Goal: Task Accomplishment & Management: Manage account settings

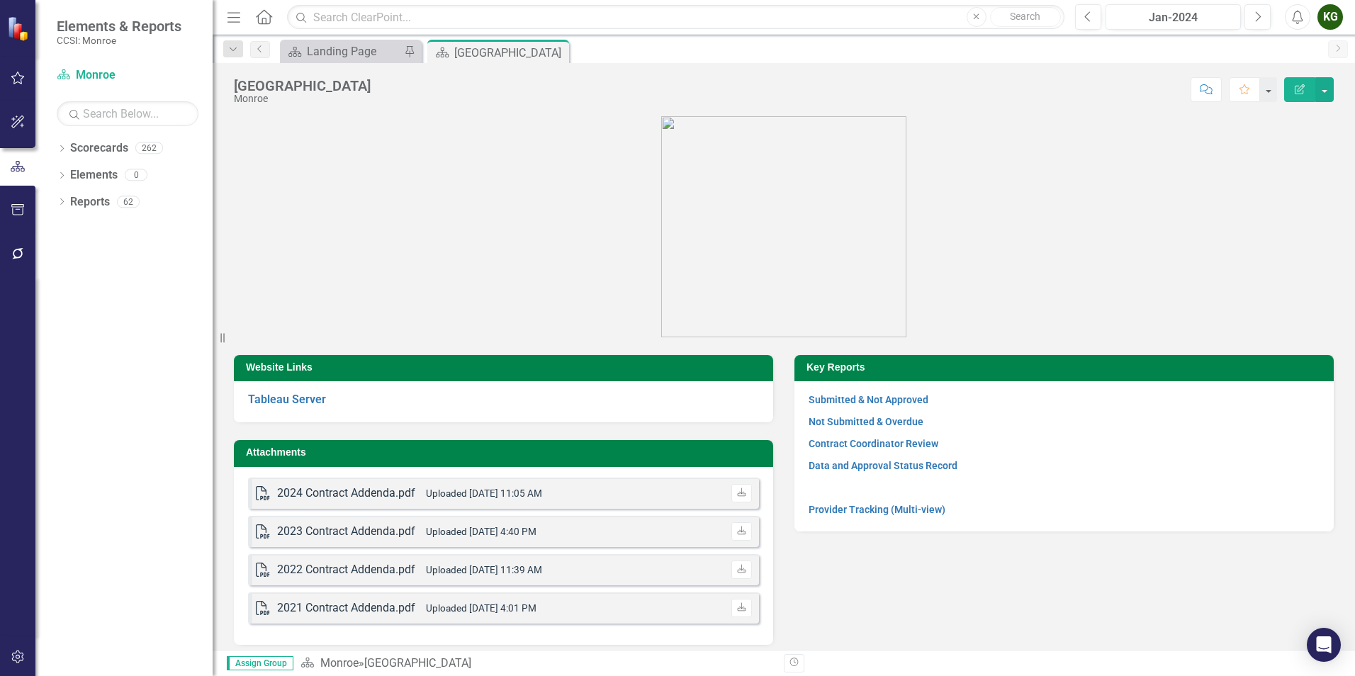
click at [54, 149] on div "Dropdown Scorecards 262 Dropdown [GEOGRAPHIC_DATA] Dropdown [DEMOGRAPHIC_DATA] …" at bounding box center [123, 406] width 177 height 539
click at [64, 150] on icon "Dropdown" at bounding box center [62, 150] width 10 height 8
drag, startPoint x: 69, startPoint y: 170, endPoint x: 86, endPoint y: 209, distance: 42.3
click at [69, 172] on icon "Dropdown" at bounding box center [69, 174] width 11 height 9
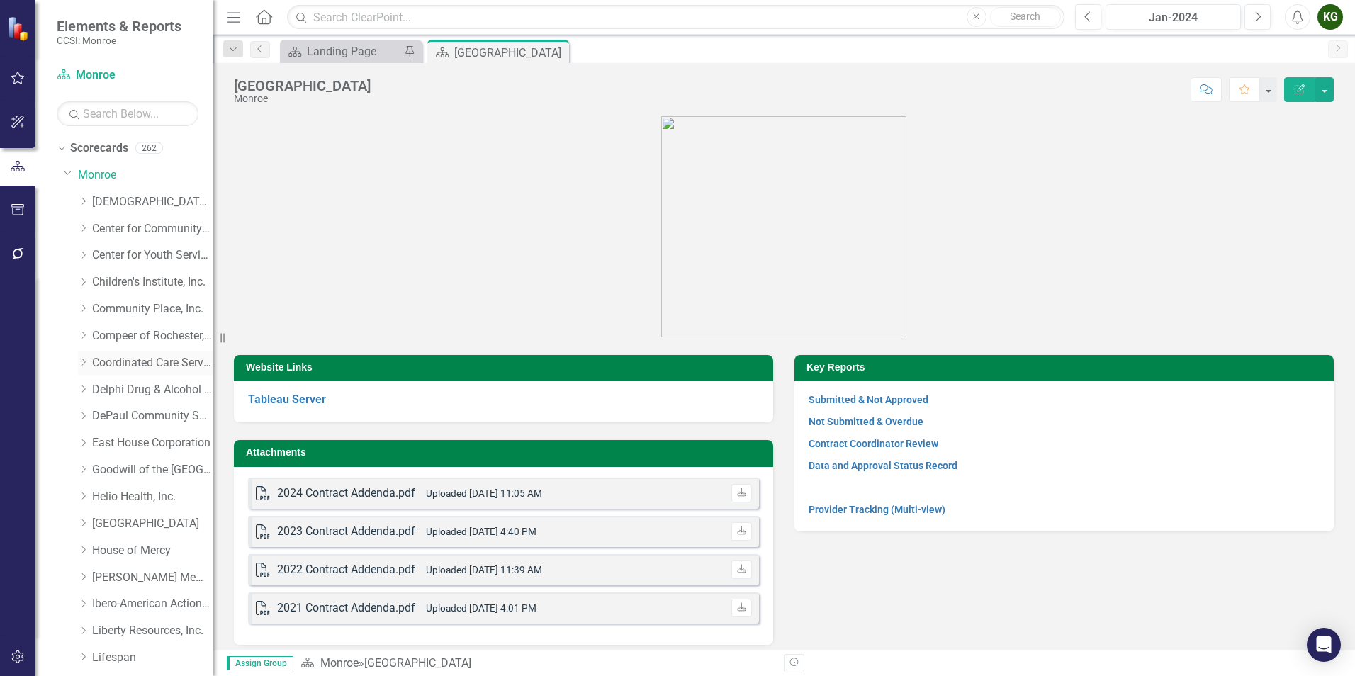
click at [118, 359] on link "Coordinated Care Services Inc." at bounding box center [152, 363] width 120 height 16
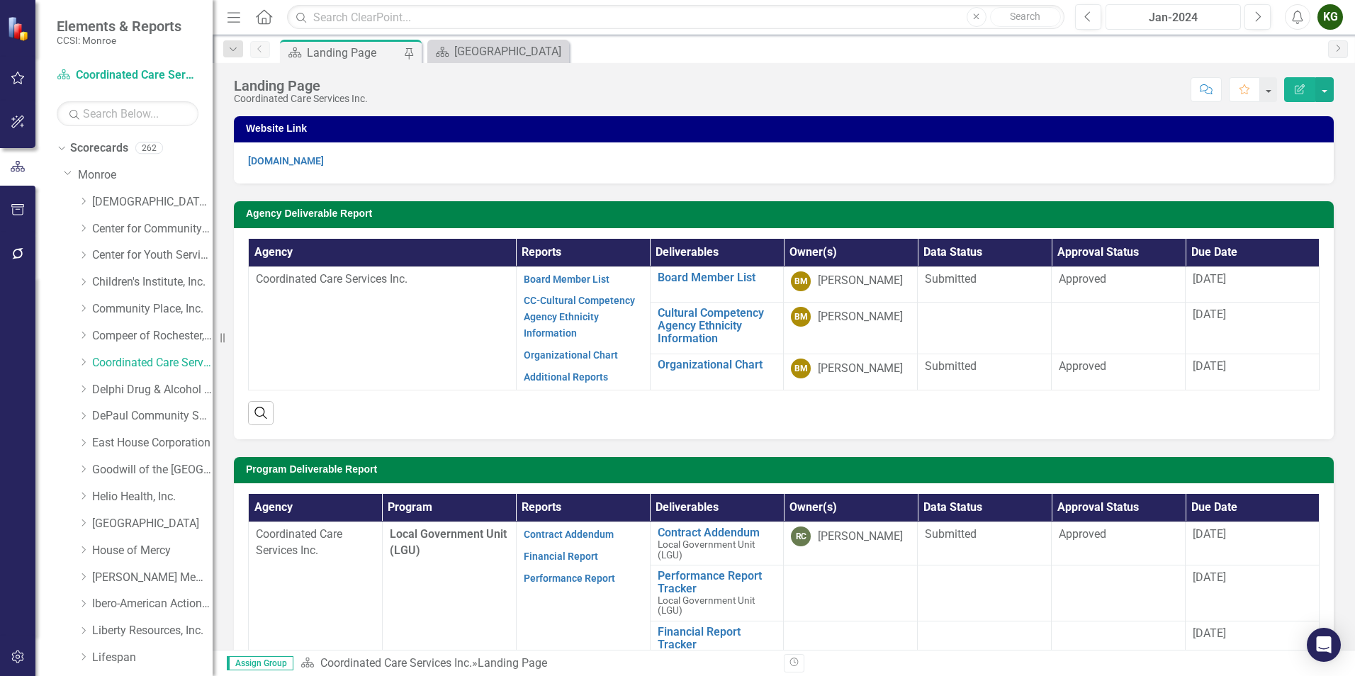
click at [1202, 19] on div "Jan-2024" at bounding box center [1173, 17] width 125 height 17
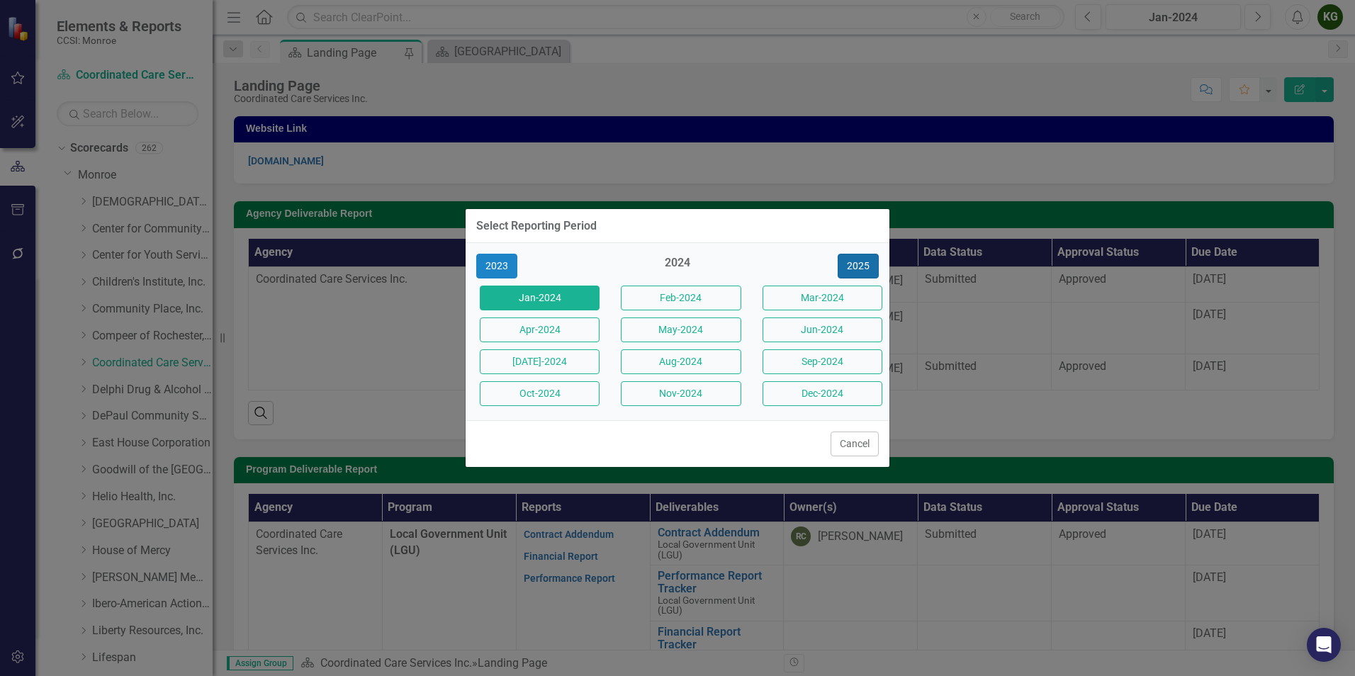
click at [854, 275] on button "2025" at bounding box center [858, 266] width 41 height 25
click at [658, 361] on button "Aug-2025" at bounding box center [681, 361] width 120 height 25
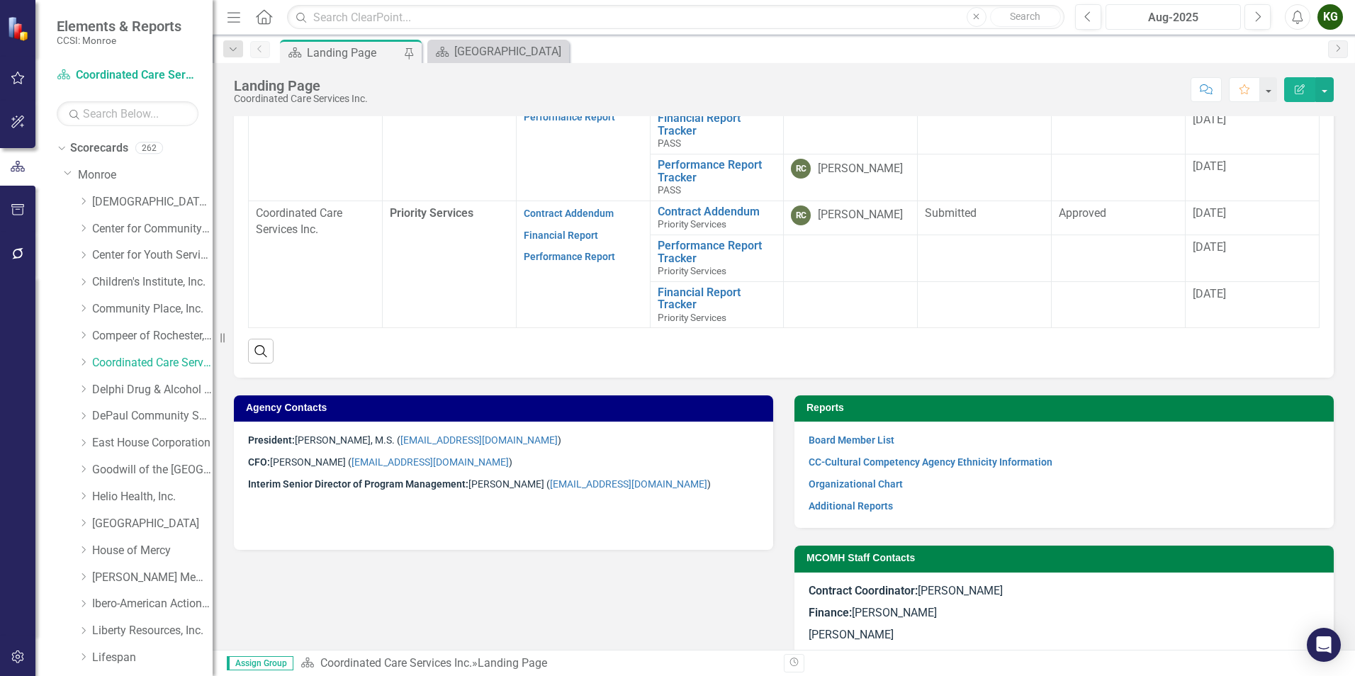
scroll to position [681, 0]
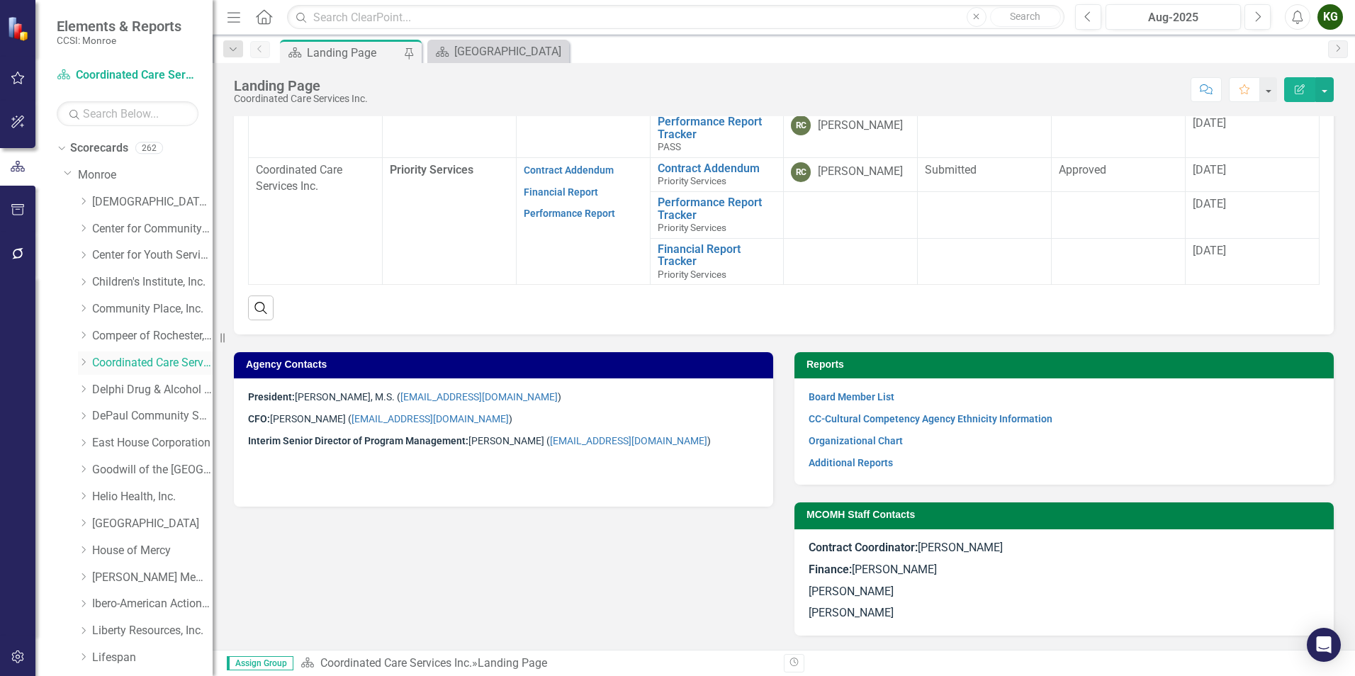
click at [89, 360] on icon "Dropdown" at bounding box center [83, 362] width 11 height 9
drag, startPoint x: 120, startPoint y: 392, endPoint x: 153, endPoint y: 398, distance: 33.8
click at [120, 392] on link "Coordinated Care Services Inc. (MCOMH Internal)" at bounding box center [159, 390] width 106 height 16
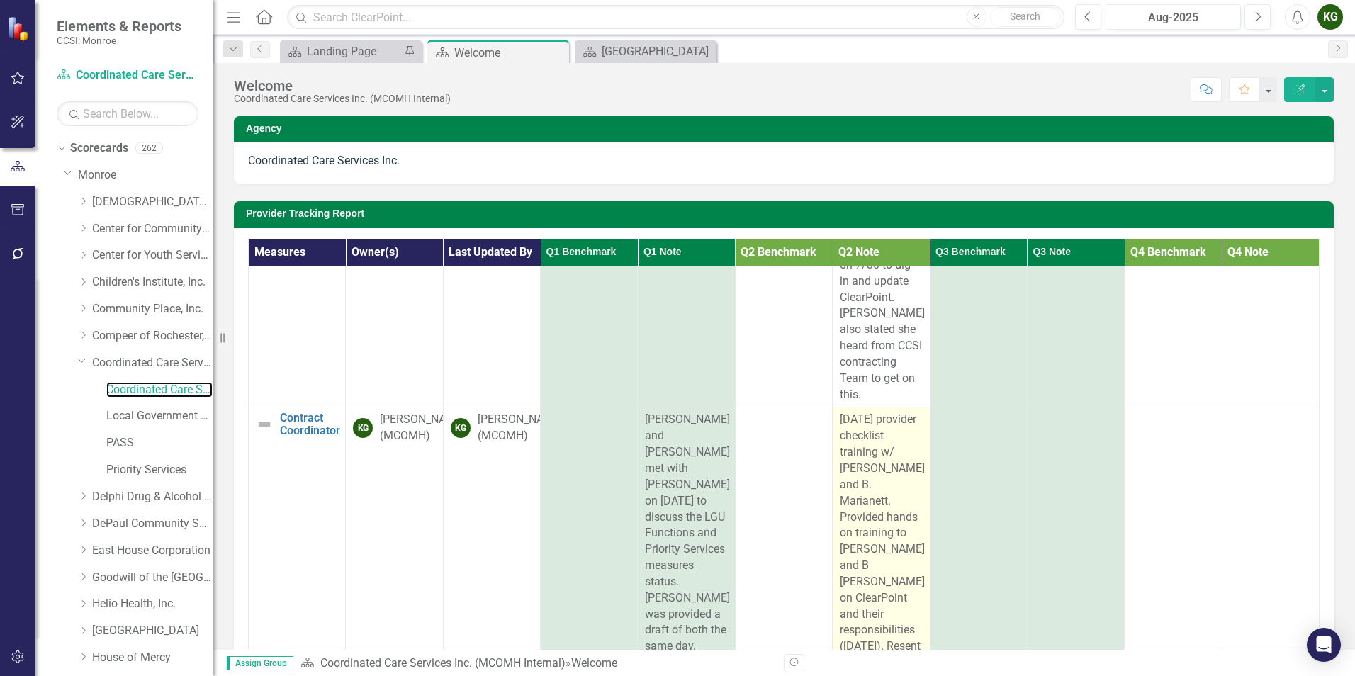
scroll to position [719, 0]
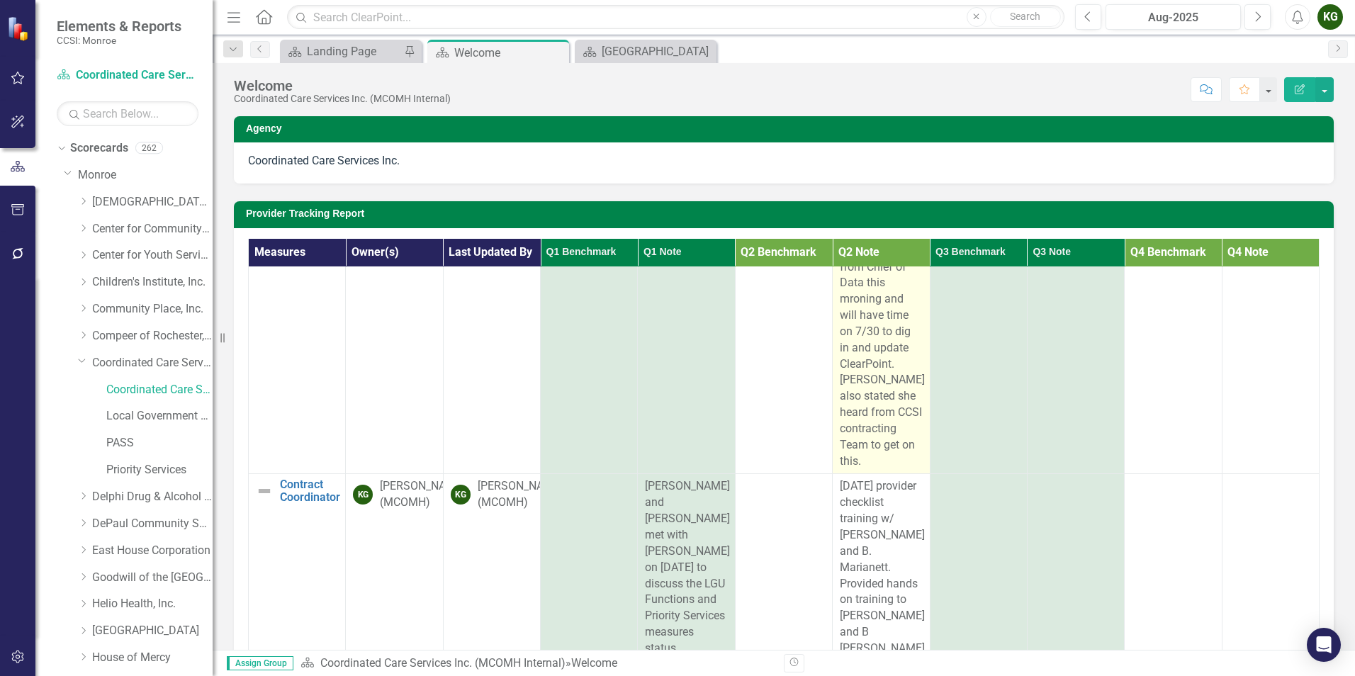
click at [875, 459] on div "[PERSON_NAME] sent an email [DATE] to [PERSON_NAME] and [PERSON_NAME] requestin…" at bounding box center [881, 80] width 82 height 777
click at [874, 459] on div "[PERSON_NAME] sent an email [DATE] to [PERSON_NAME] and [PERSON_NAME] requestin…" at bounding box center [881, 80] width 82 height 777
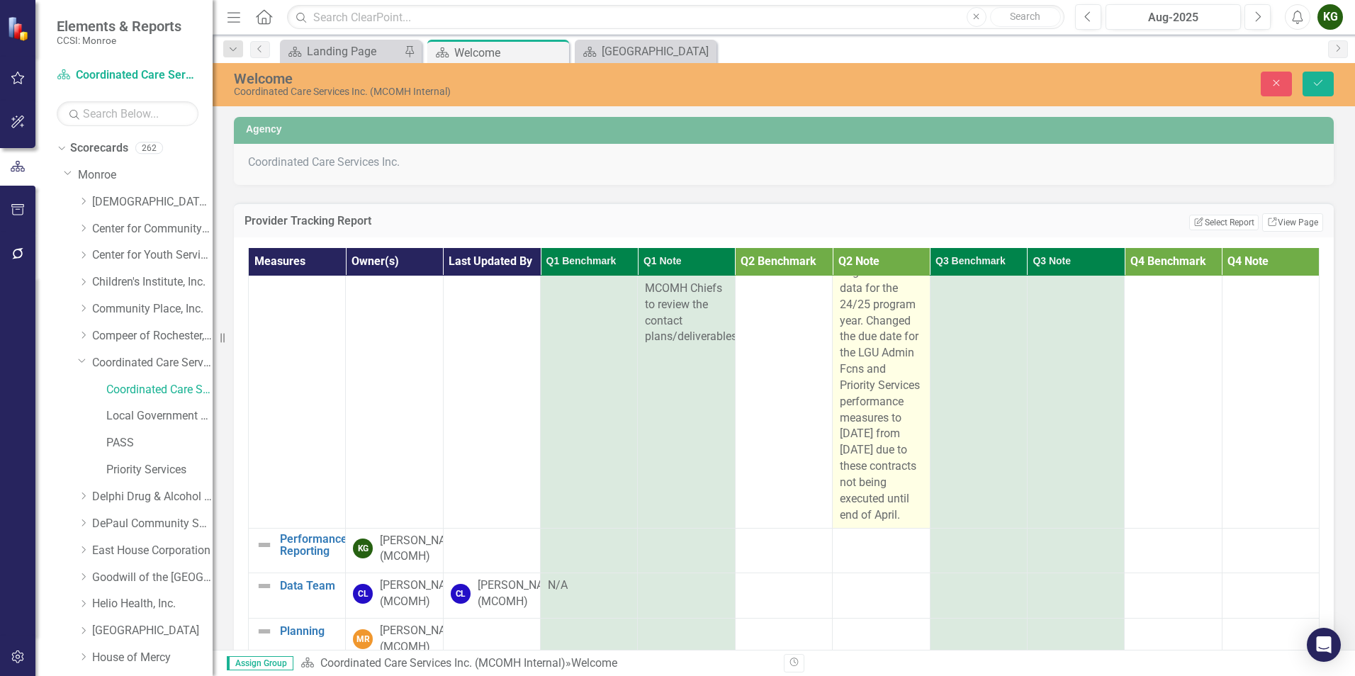
click at [880, 523] on div "[DATE] provider checklist training w/ [PERSON_NAME] and B. Marianett. Provided …" at bounding box center [881, 215] width 82 height 615
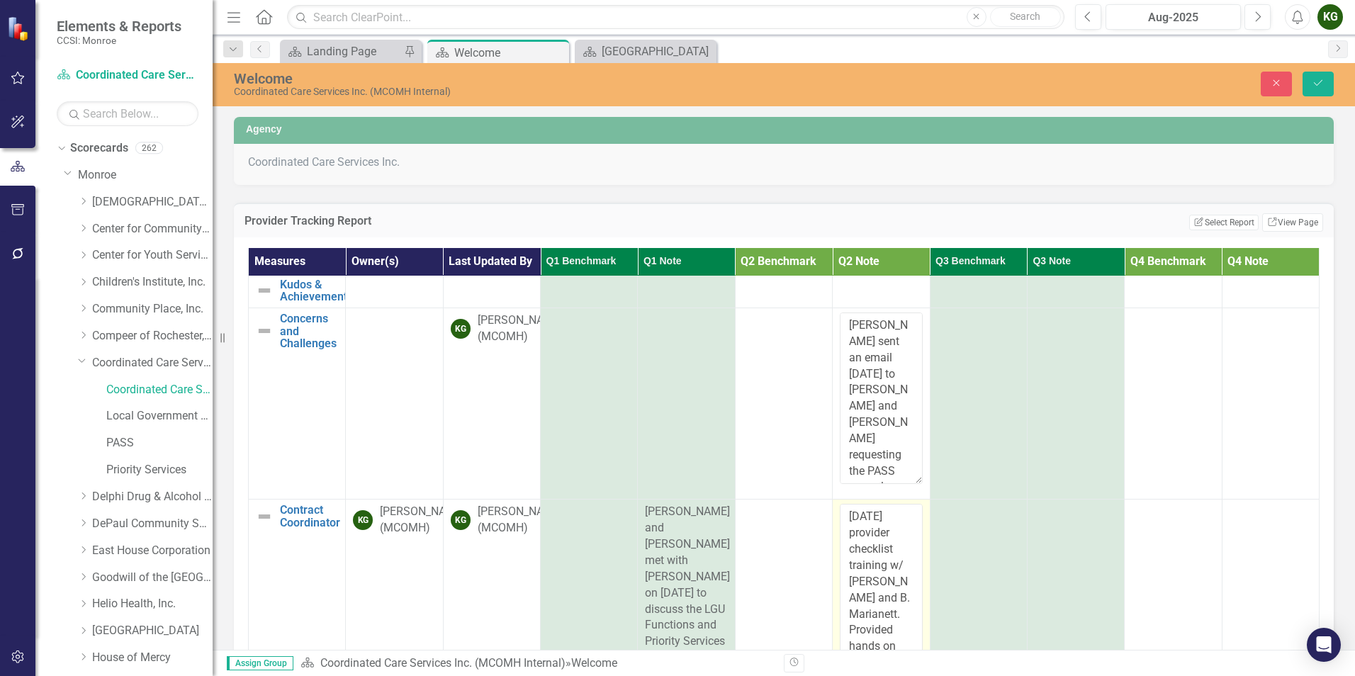
scroll to position [93, 0]
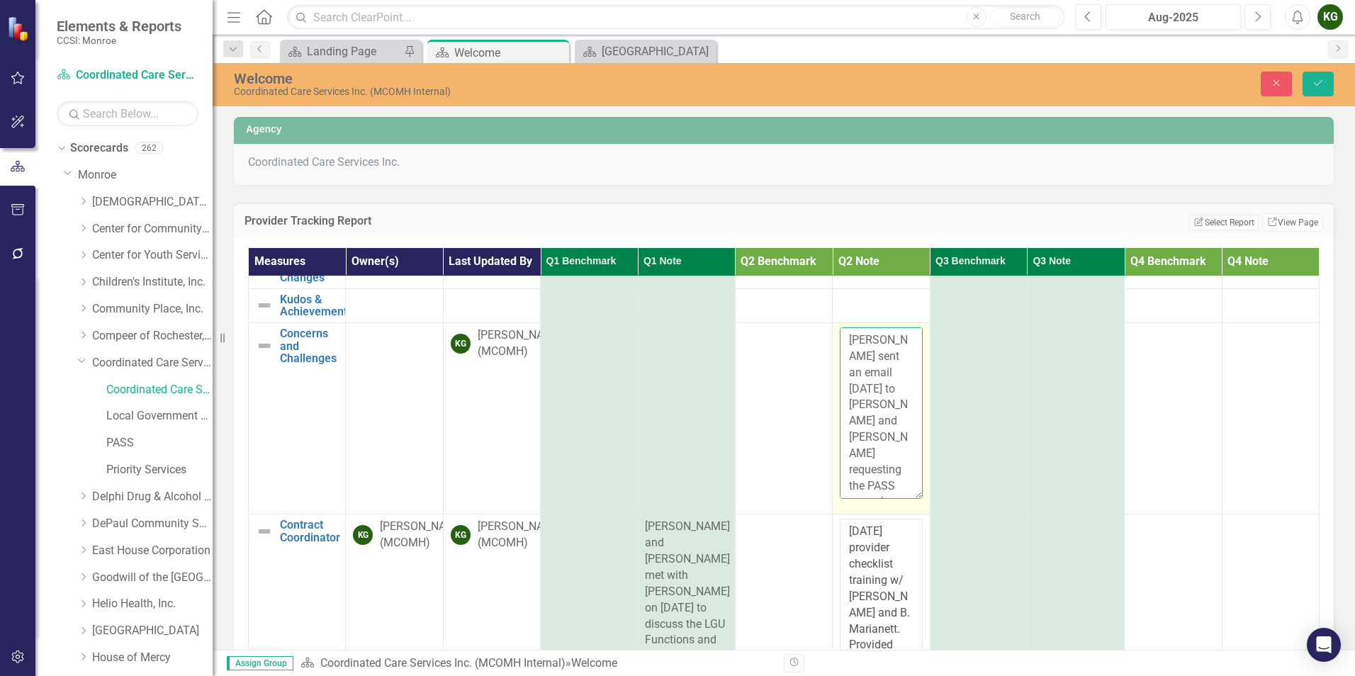
click at [884, 493] on textarea "[PERSON_NAME] sent an email [DATE] to [PERSON_NAME] and [PERSON_NAME] requestin…" at bounding box center [881, 413] width 82 height 172
click at [1321, 84] on icon "Save" at bounding box center [1318, 83] width 13 height 10
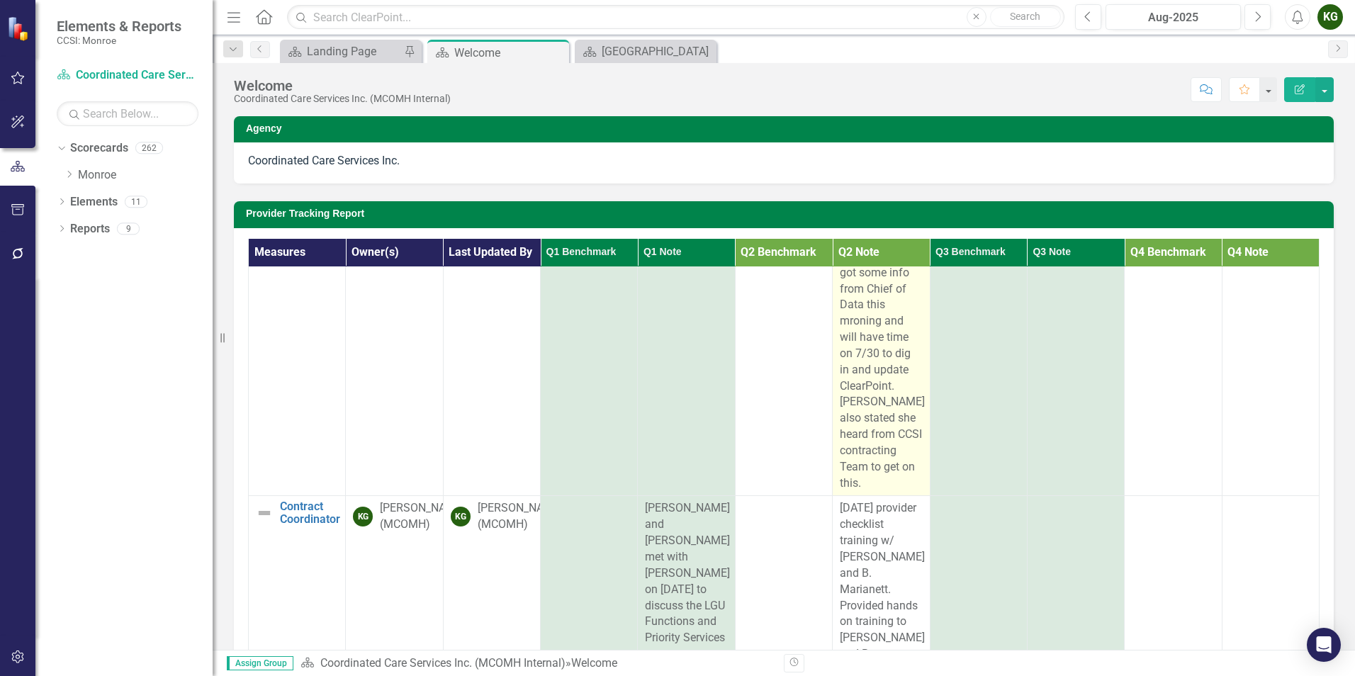
scroll to position [709, 0]
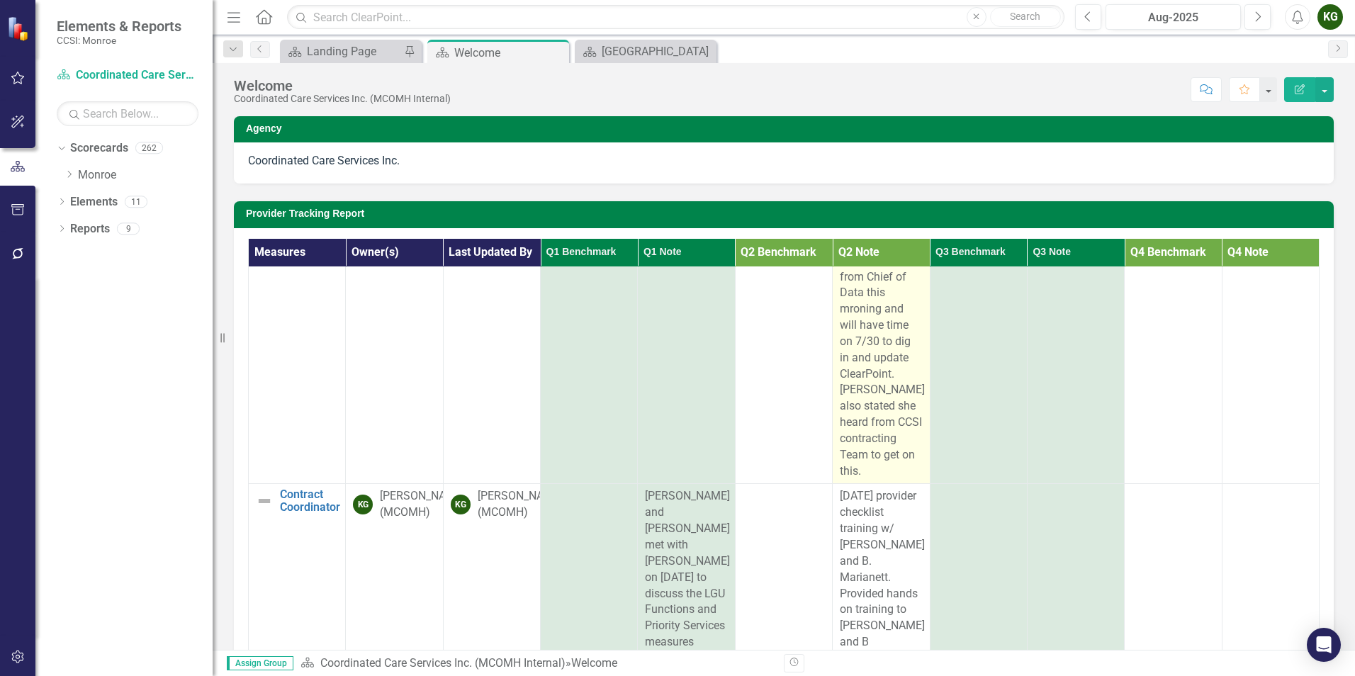
click at [858, 481] on td "[PERSON_NAME] sent an email [DATE] to [PERSON_NAME] and [PERSON_NAME] requestin…" at bounding box center [881, 90] width 97 height 787
click at [862, 473] on div "[PERSON_NAME] sent an email [DATE] to [PERSON_NAME] and [PERSON_NAME] requestin…" at bounding box center [881, 90] width 82 height 777
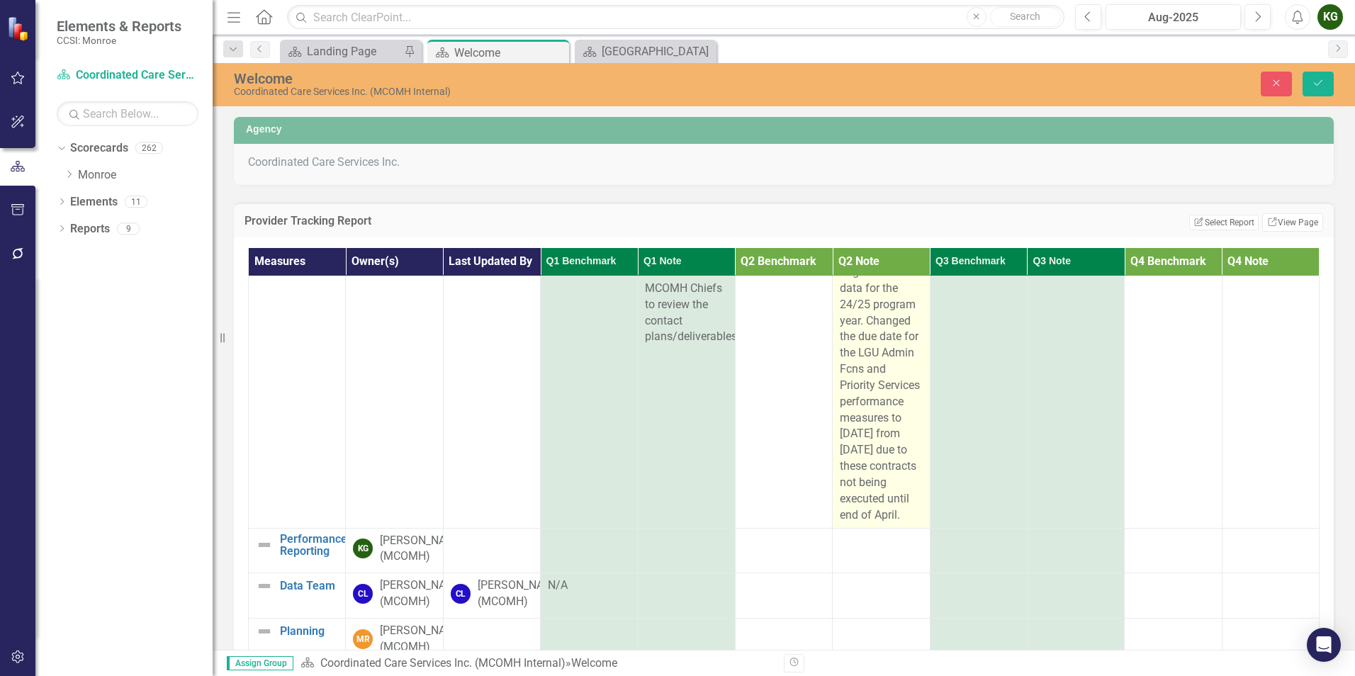
click at [864, 523] on div "[DATE] provider checklist training w/ [PERSON_NAME] and B. Marianett. Provided …" at bounding box center [881, 215] width 82 height 615
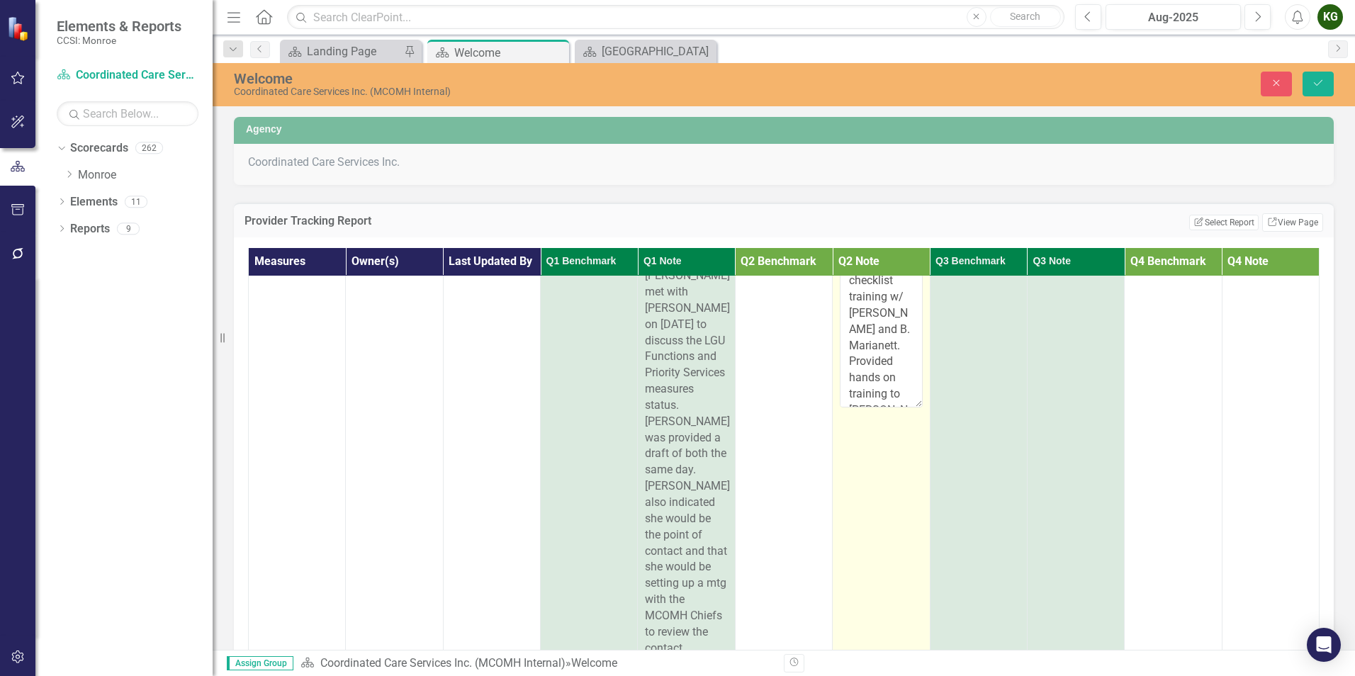
scroll to position [305, 0]
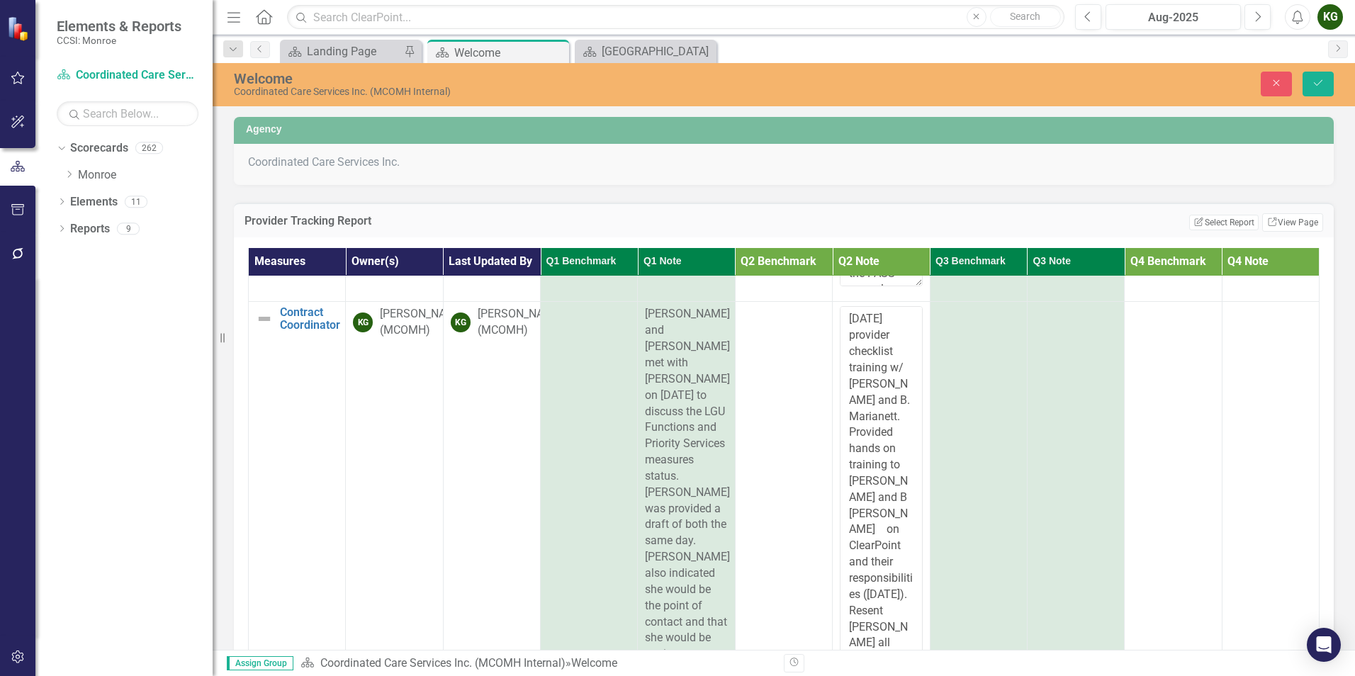
drag, startPoint x: 905, startPoint y: 479, endPoint x: 863, endPoint y: 675, distance: 200.7
click at [863, 675] on html "Elements & Reports CCSI: Monroe Scorecard Coordinated Care Services Inc. (MCOMH…" at bounding box center [677, 338] width 1355 height 676
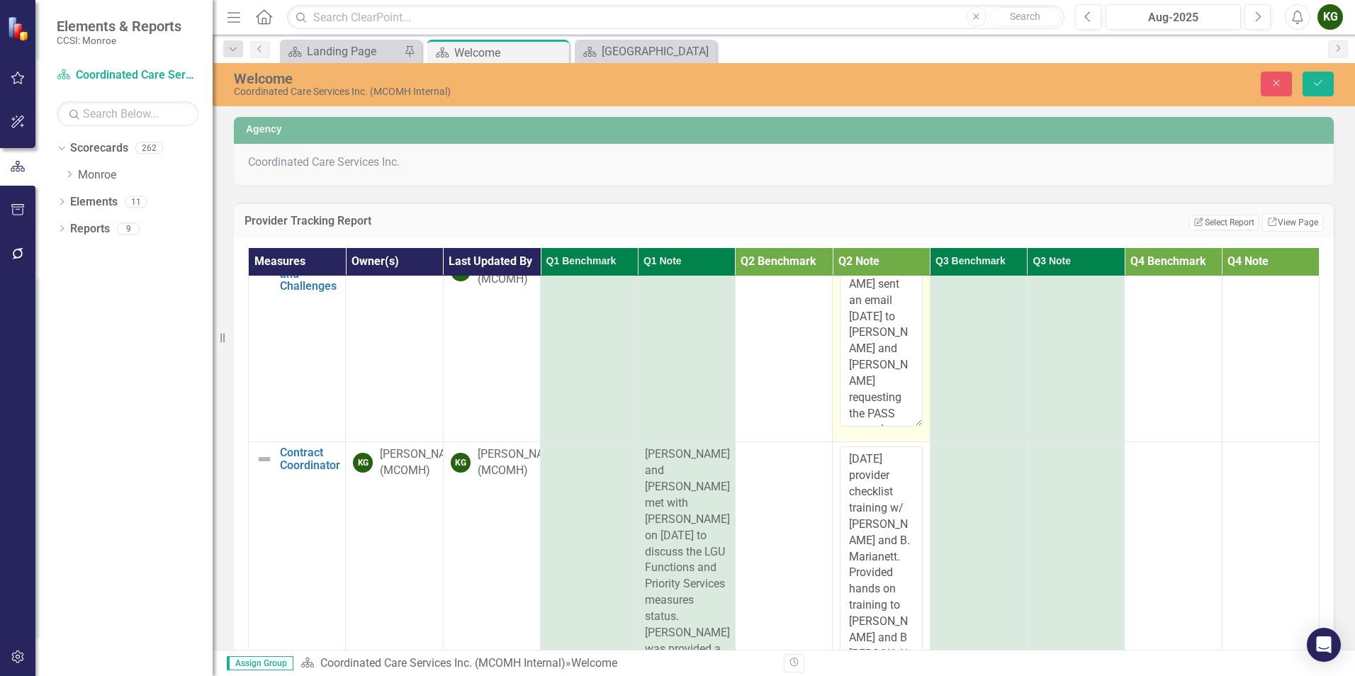
scroll to position [93, 0]
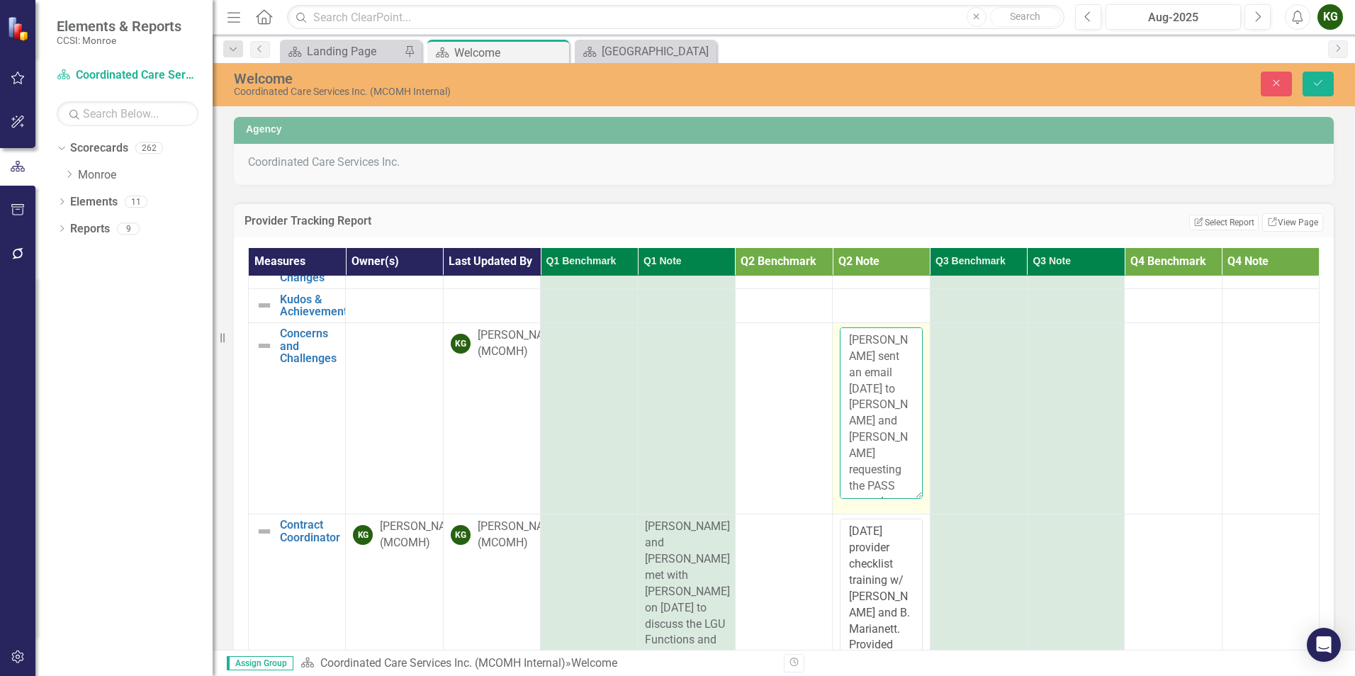
click at [887, 495] on textarea "[PERSON_NAME] sent an email [DATE] to [PERSON_NAME] and [PERSON_NAME] requestin…" at bounding box center [881, 413] width 82 height 172
type textarea "[PERSON_NAME] sent an email [DATE] to [PERSON_NAME] and [PERSON_NAME] requestin…"
click at [1321, 87] on icon "Save" at bounding box center [1318, 83] width 13 height 10
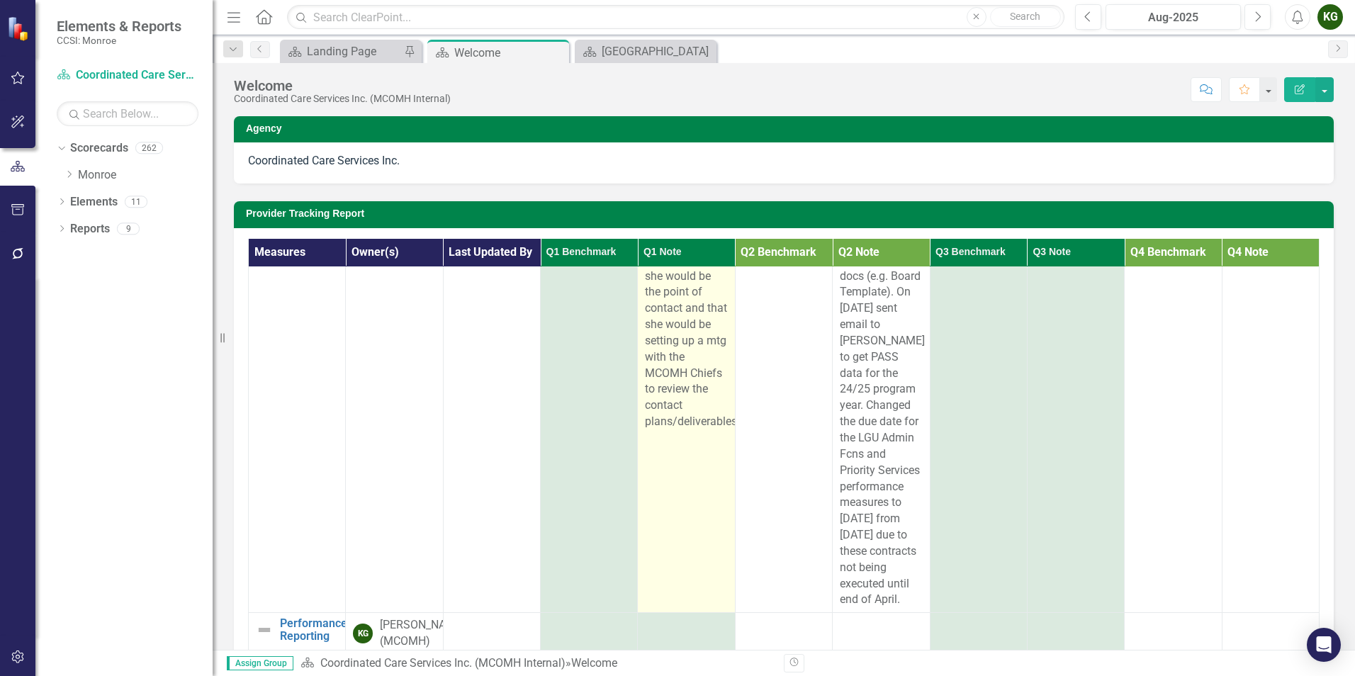
scroll to position [1556, 0]
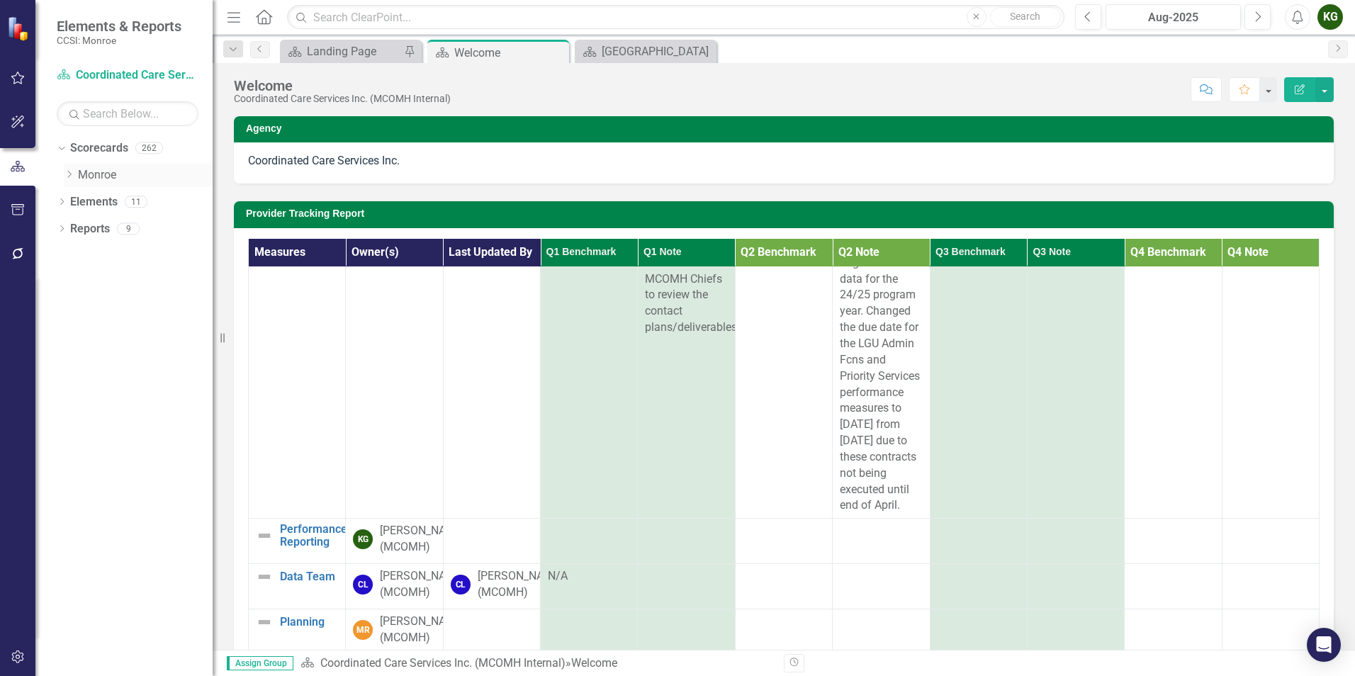
click at [68, 173] on icon "Dropdown" at bounding box center [69, 174] width 11 height 9
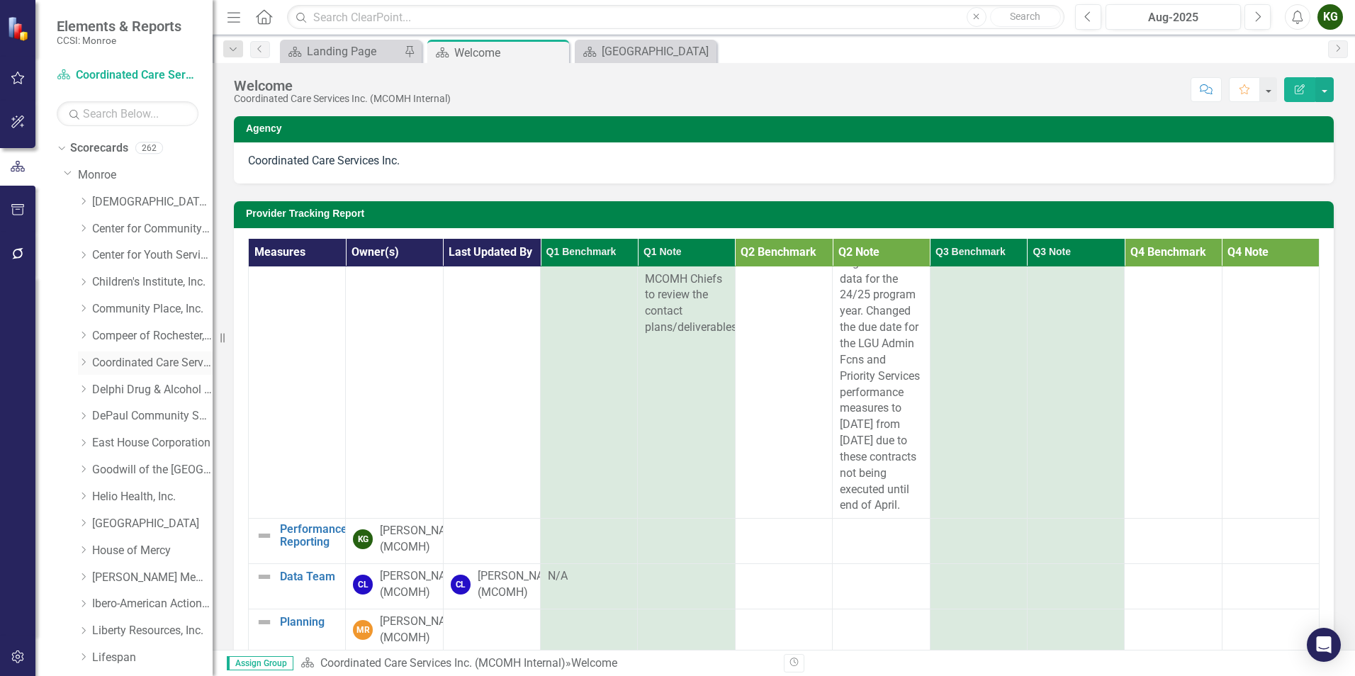
drag, startPoint x: 81, startPoint y: 361, endPoint x: 106, endPoint y: 369, distance: 26.7
click at [81, 361] on icon "Dropdown" at bounding box center [83, 362] width 11 height 9
click at [145, 385] on link "Coordinated Care Services Inc. (MCOMH Internal)" at bounding box center [159, 390] width 106 height 16
click at [156, 354] on div "Dropdown Coordinated Care Services Inc." at bounding box center [145, 363] width 135 height 23
click at [140, 363] on link "Coordinated Care Services Inc." at bounding box center [152, 363] width 120 height 16
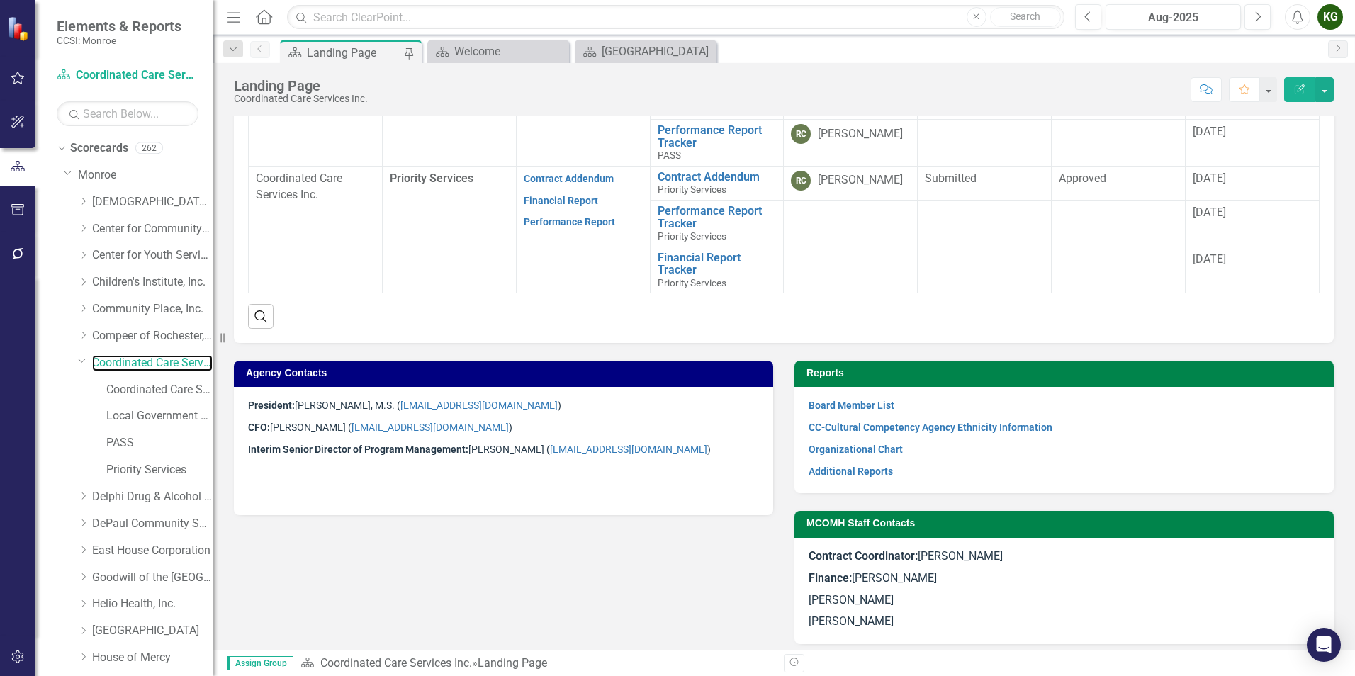
scroll to position [681, 0]
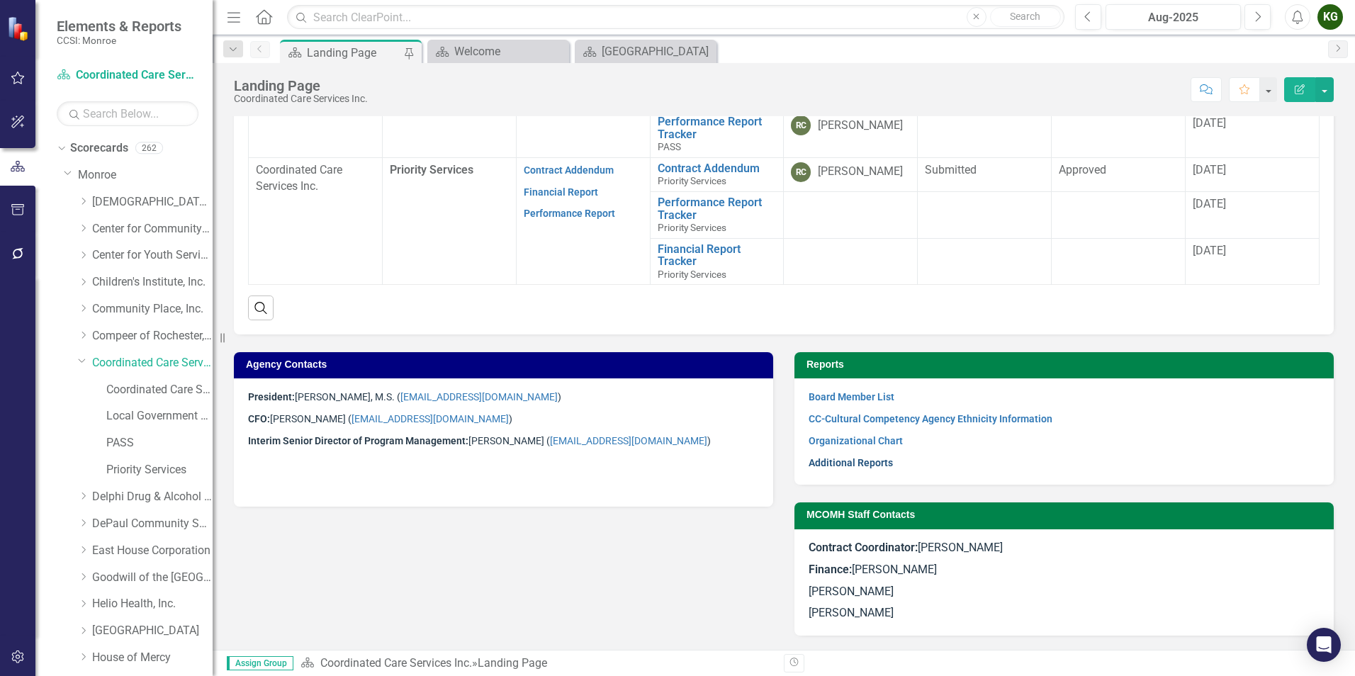
click at [839, 463] on link "Additional Reports" at bounding box center [851, 462] width 84 height 11
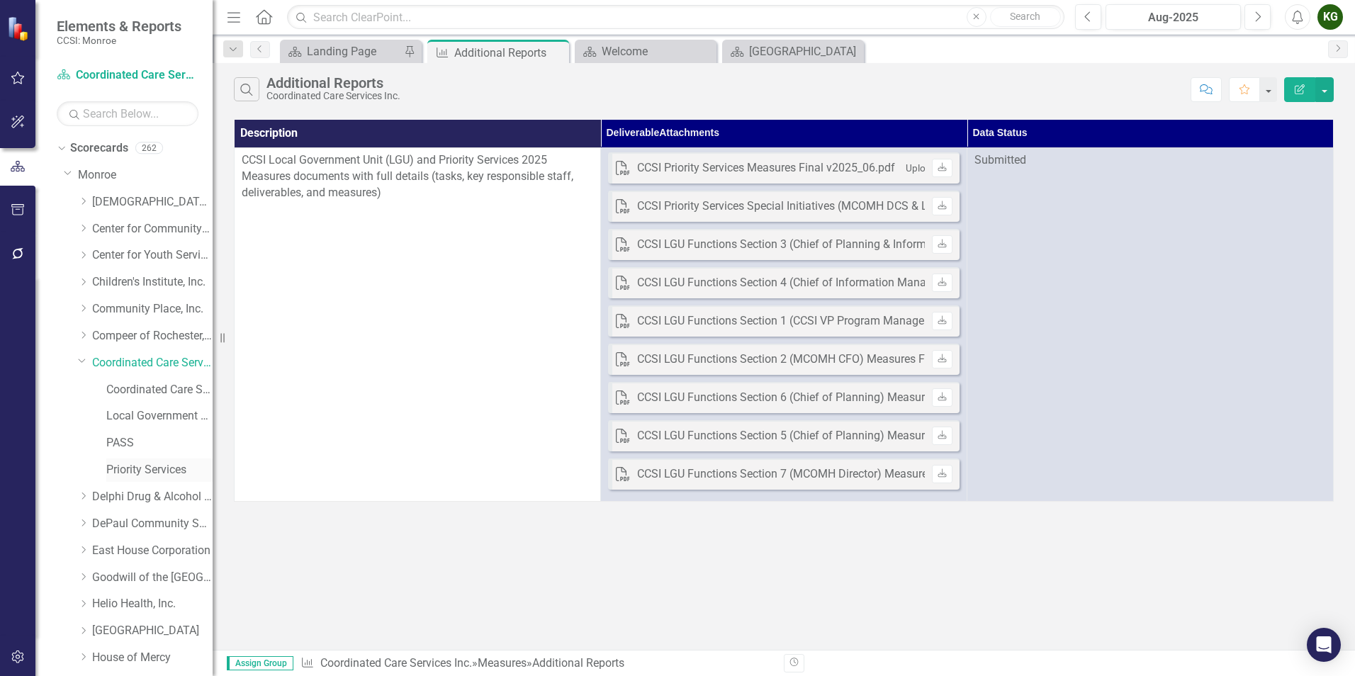
click at [117, 467] on link "Priority Services" at bounding box center [159, 470] width 106 height 16
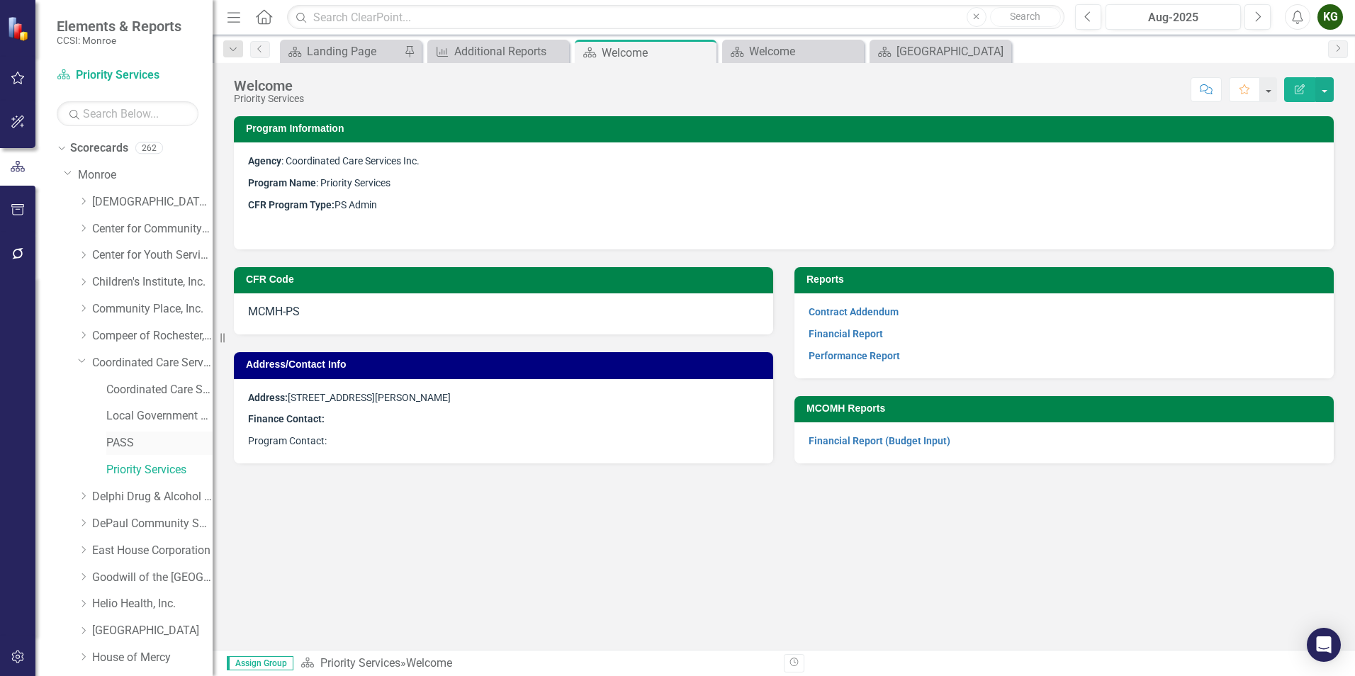
click at [118, 446] on link "PASS" at bounding box center [159, 443] width 106 height 16
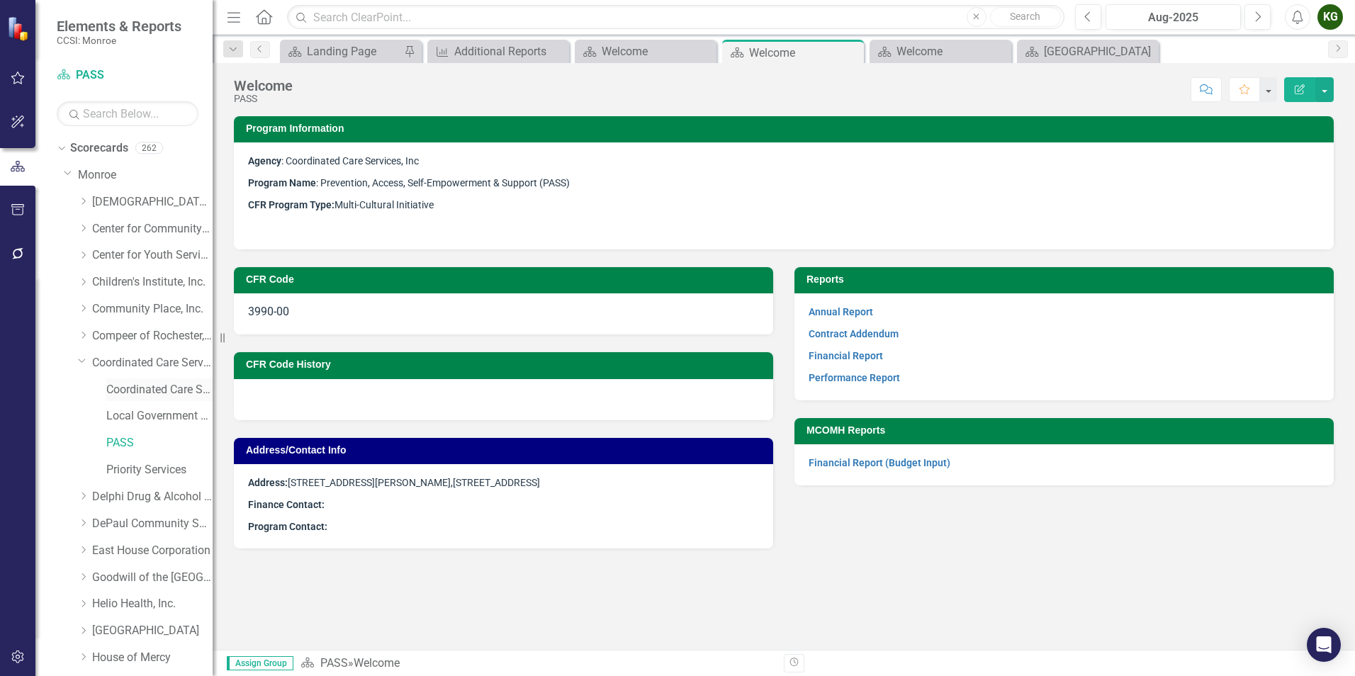
click at [140, 393] on link "Coordinated Care Services Inc. (MCOMH Internal)" at bounding box center [159, 390] width 106 height 16
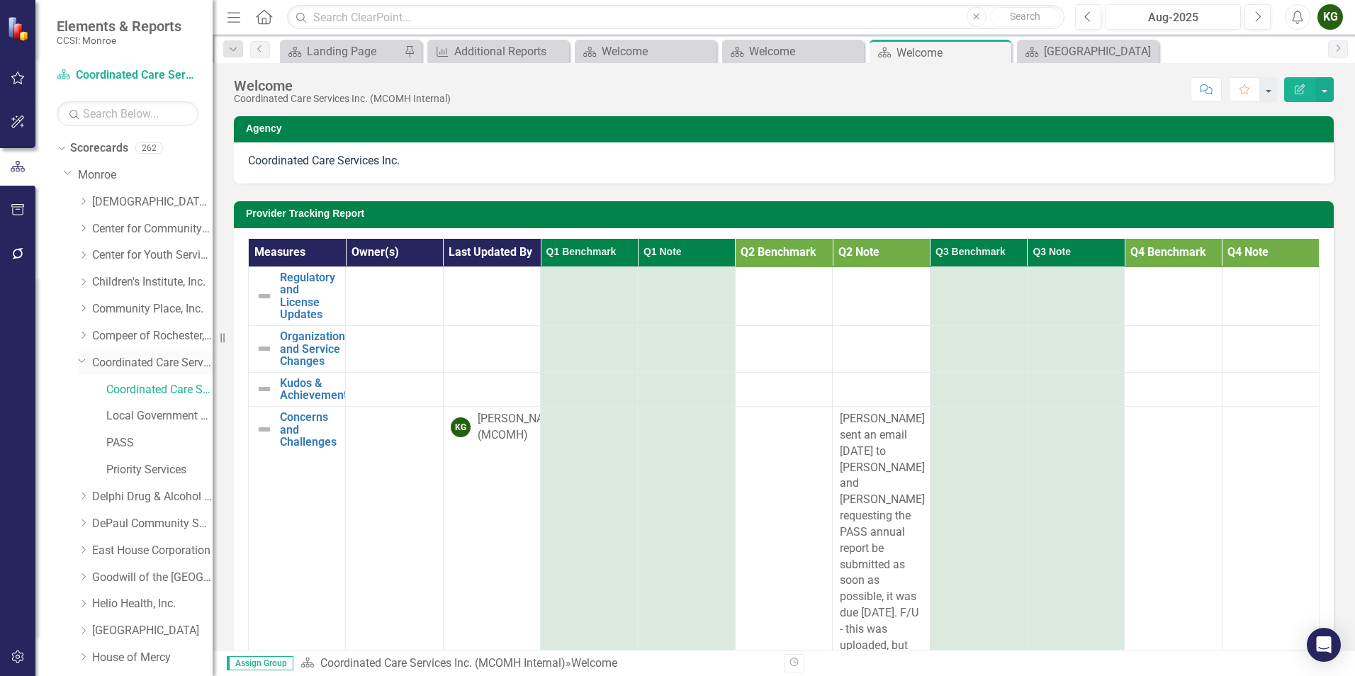
click at [170, 366] on link "Coordinated Care Services Inc." at bounding box center [152, 363] width 120 height 16
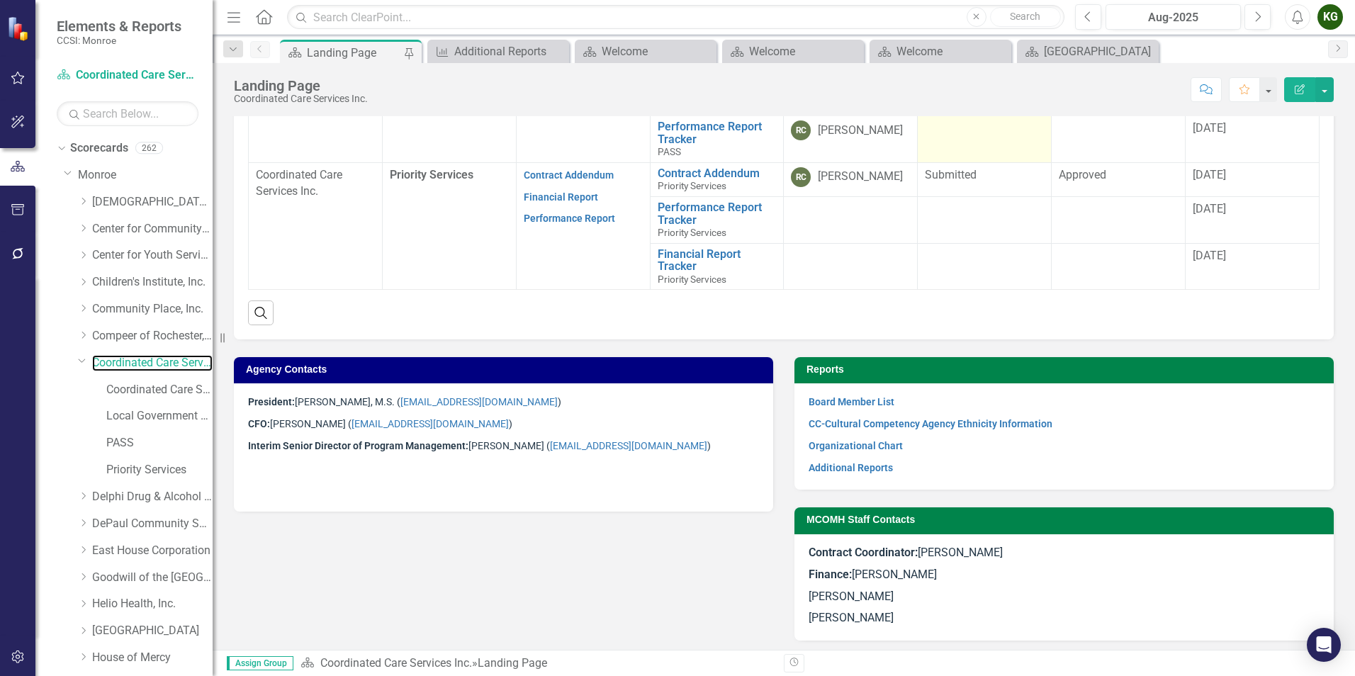
scroll to position [681, 0]
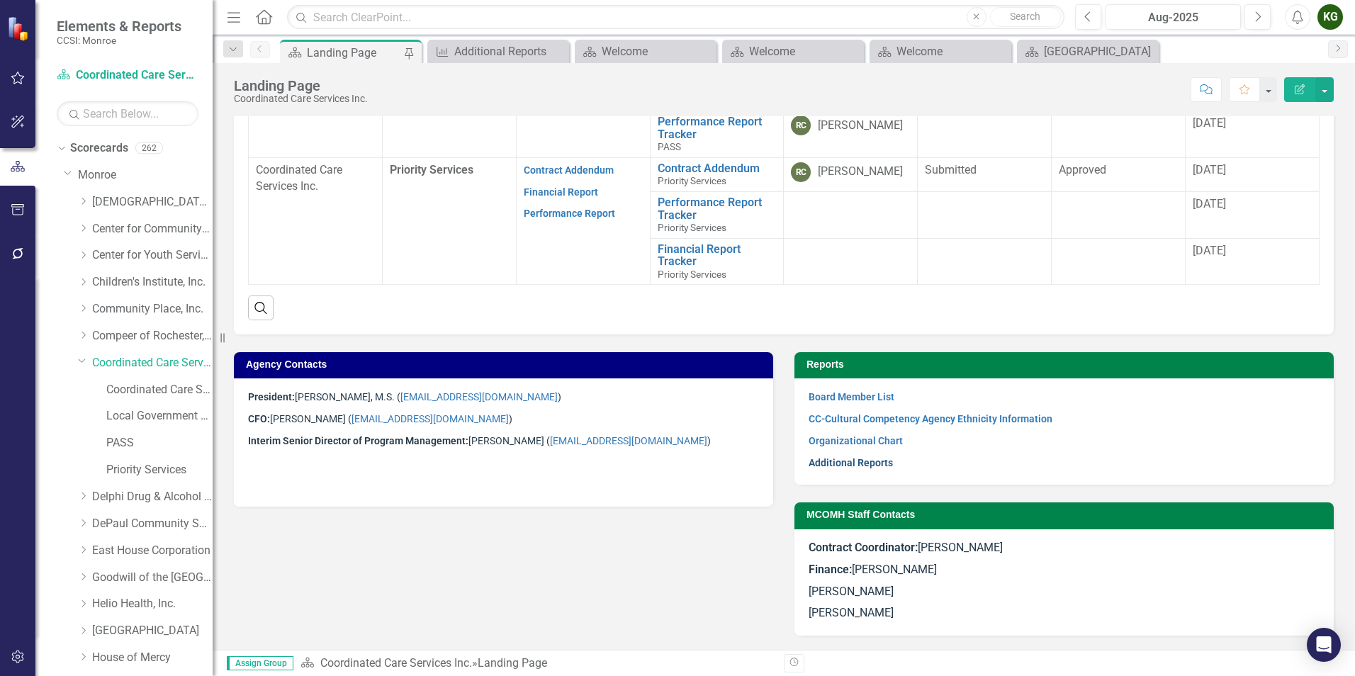
click at [842, 463] on link "Additional Reports" at bounding box center [851, 462] width 84 height 11
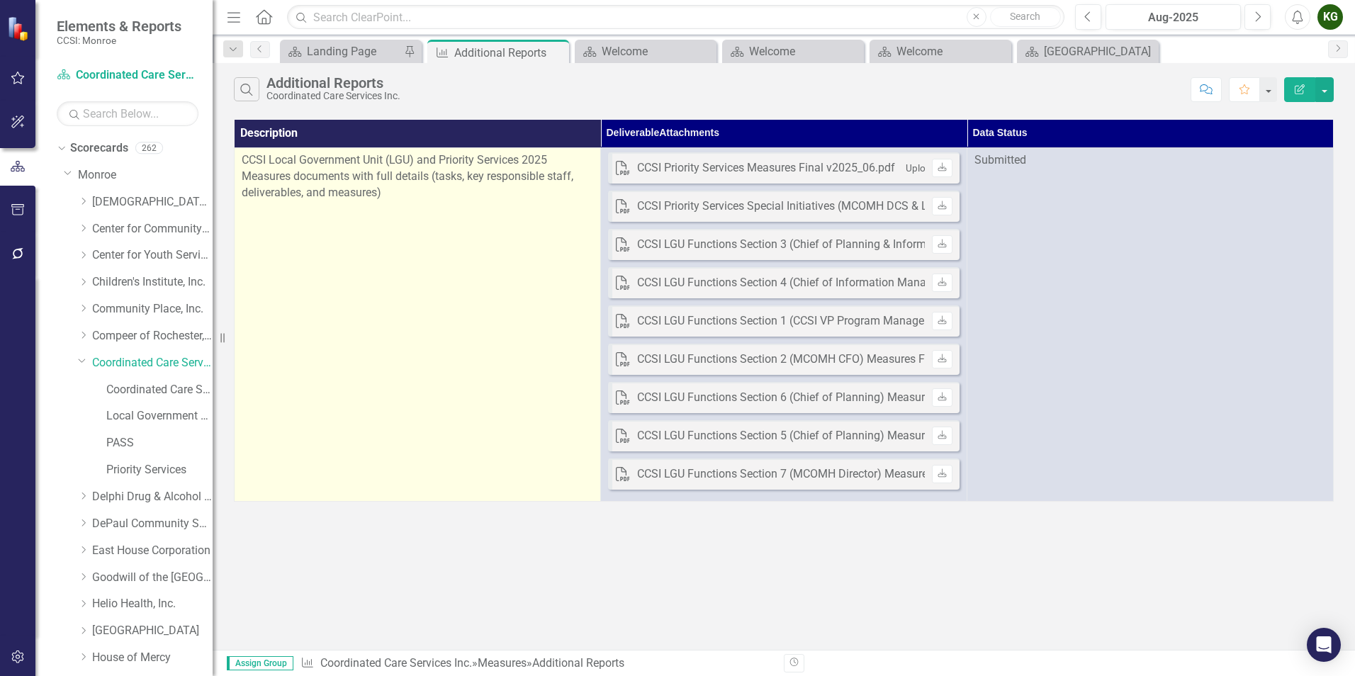
click at [451, 276] on td "CCSI Local Government Unit (LGU) and Priority Services 2025 Measures documents …" at bounding box center [418, 324] width 366 height 354
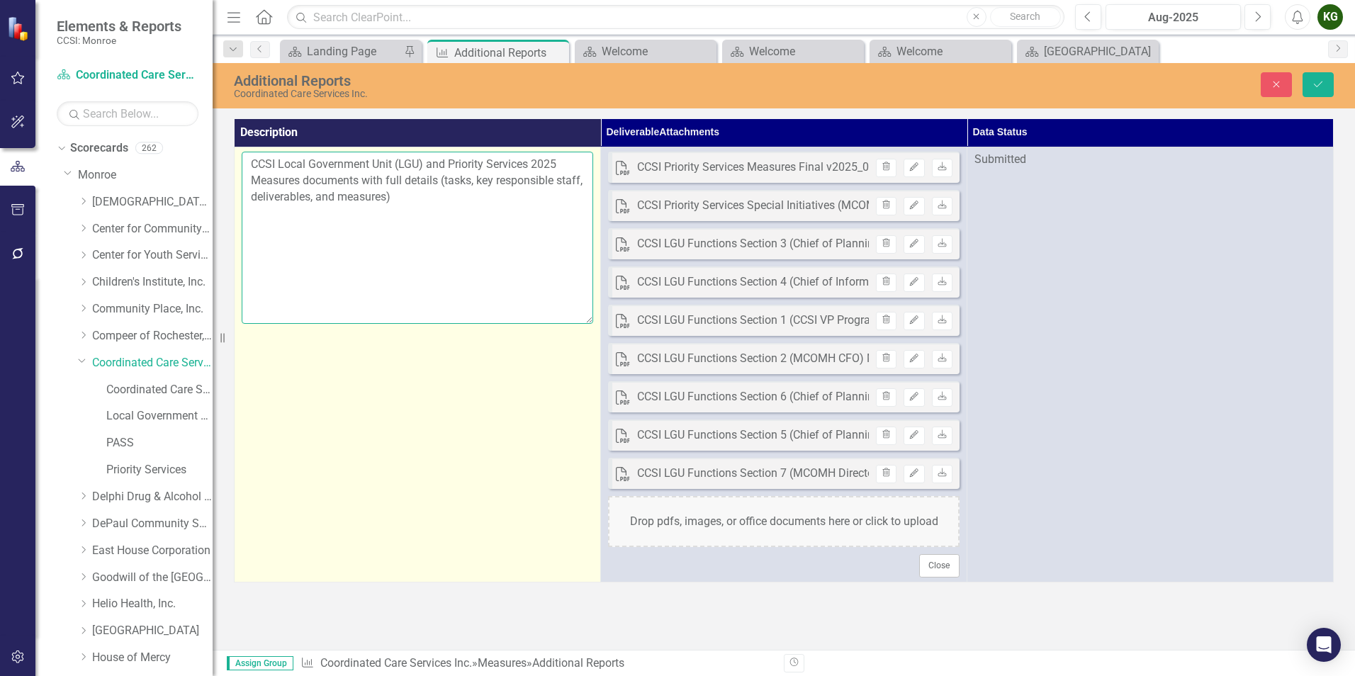
click at [437, 198] on textarea "CCSI Local Government Unit (LGU) and Priority Services 2025 Measures documents …" at bounding box center [418, 238] width 352 height 172
click at [394, 214] on textarea "CCSI Local Government Unit (LGU) and Priority Services 2025 Measures documents …" at bounding box center [418, 238] width 352 height 172
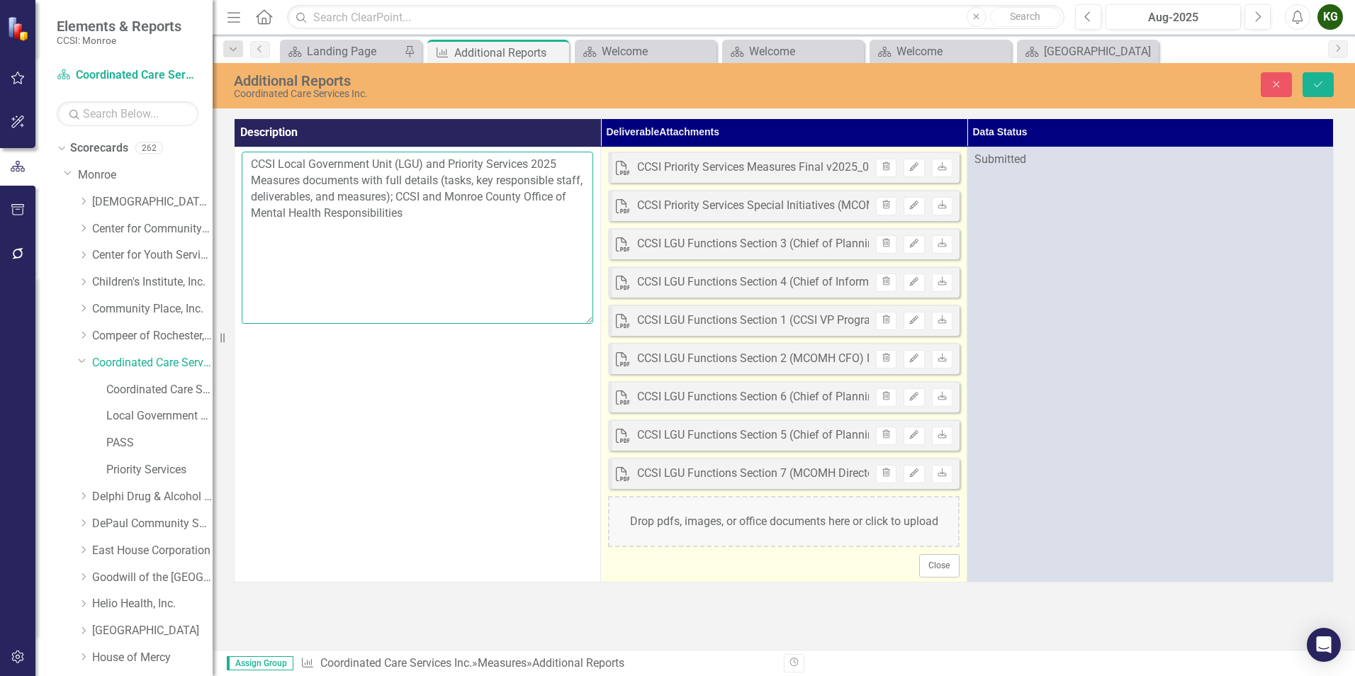
type textarea "CCSI Local Government Unit (LGU) and Priority Services 2025 Measures documents …"
click at [763, 526] on div "Drop pdfs, images, or office documents here or click to upload" at bounding box center [784, 521] width 352 height 51
drag, startPoint x: 747, startPoint y: 517, endPoint x: 712, endPoint y: 525, distance: 35.8
click at [712, 525] on div "Drop pdfs, images, or office documents here or click to upload" at bounding box center [784, 521] width 352 height 51
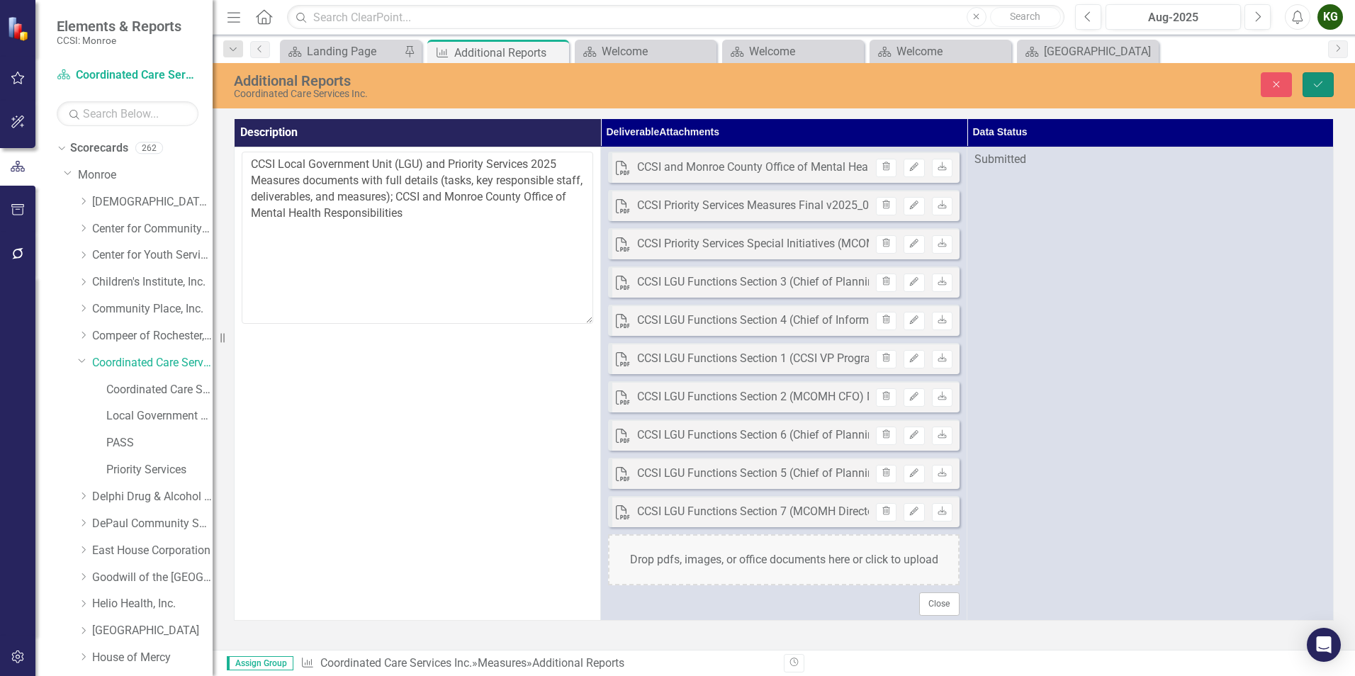
click at [1320, 87] on icon "Save" at bounding box center [1318, 84] width 13 height 10
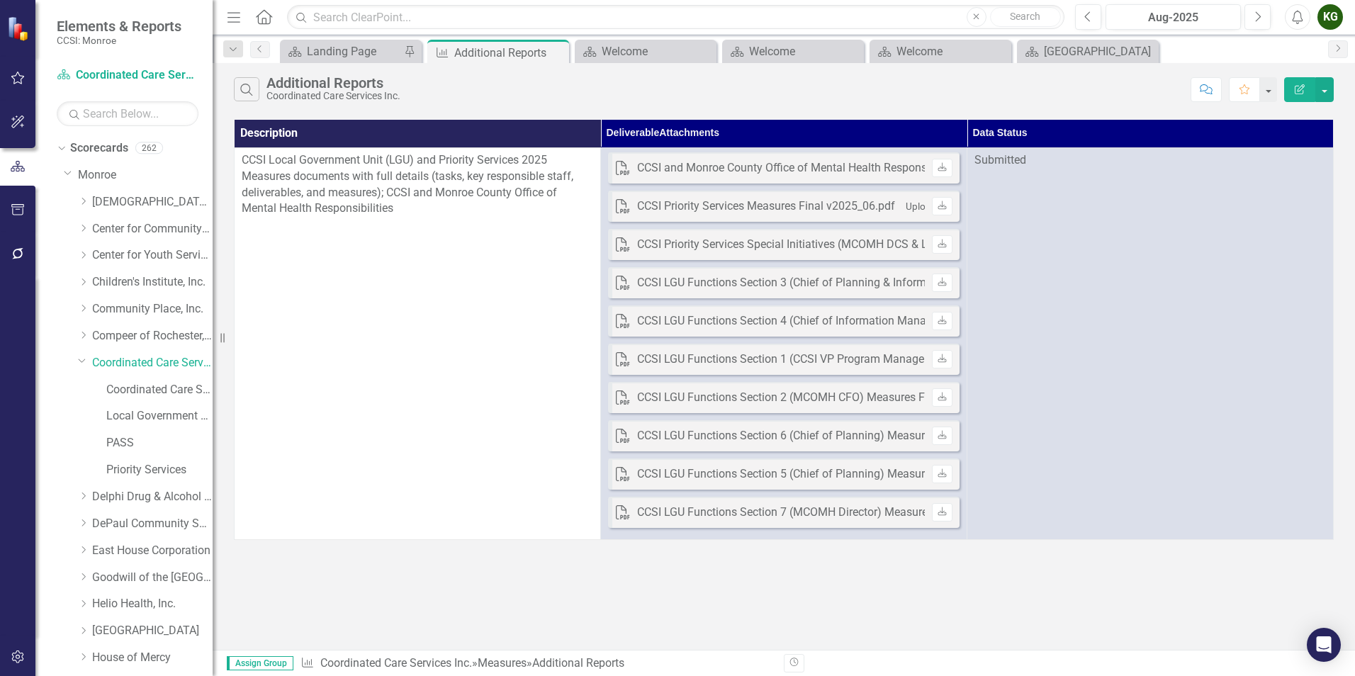
drag, startPoint x: 1327, startPoint y: 17, endPoint x: 1328, endPoint y: 43, distance: 25.5
click at [1327, 17] on div "KG" at bounding box center [1331, 17] width 26 height 26
click at [1292, 186] on link "Logout Log Out" at bounding box center [1286, 179] width 112 height 26
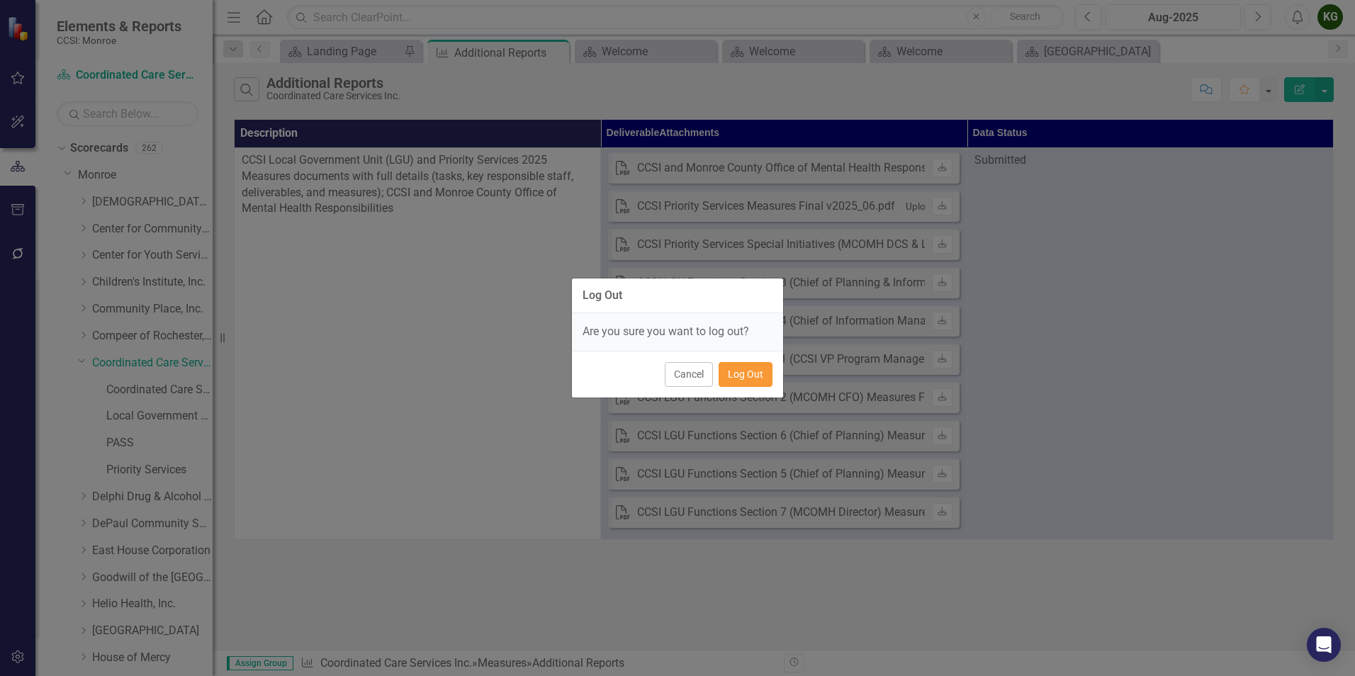
click at [753, 371] on button "Log Out" at bounding box center [746, 374] width 54 height 25
